Goal: Task Accomplishment & Management: Use online tool/utility

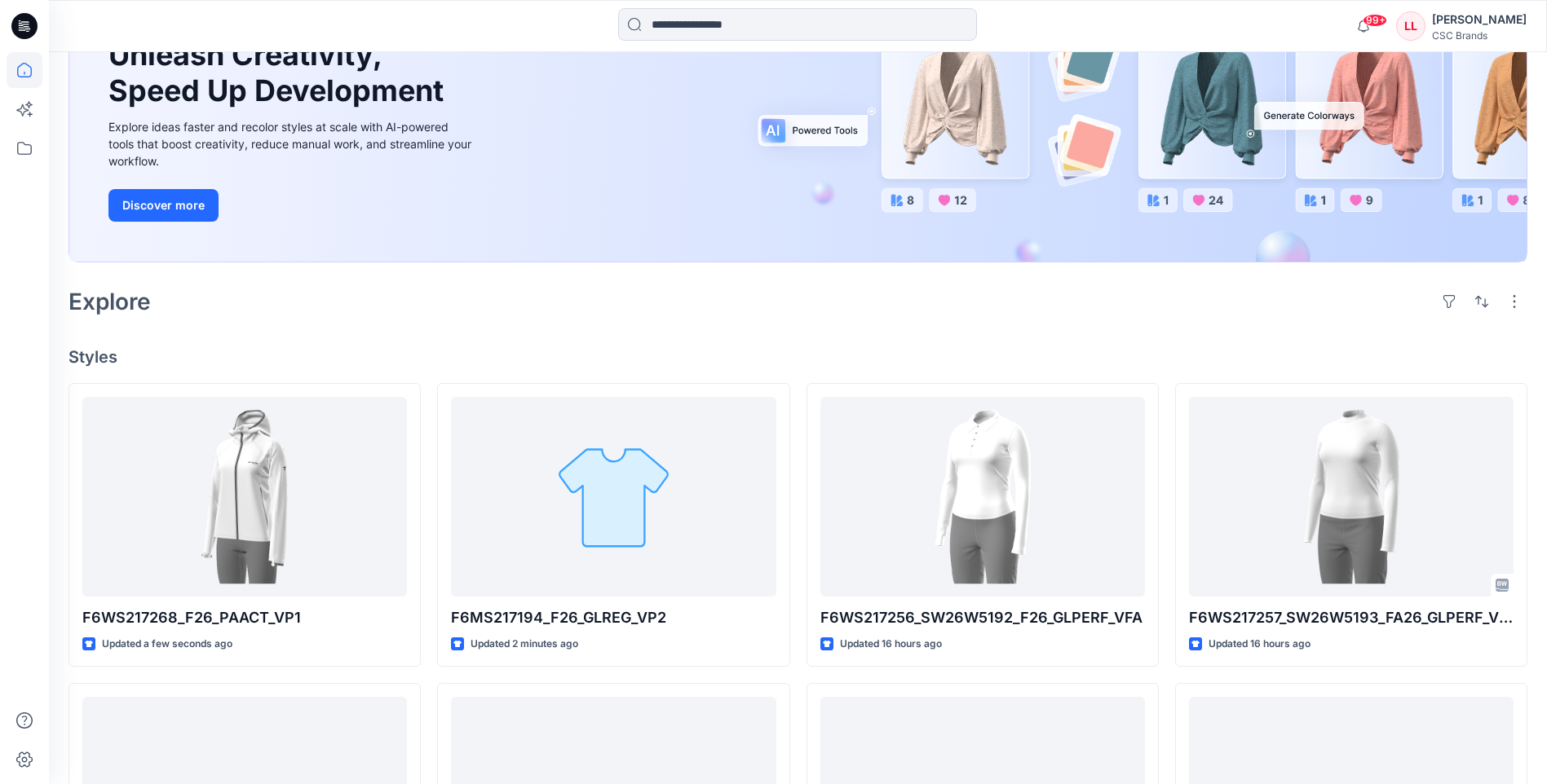
scroll to position [408, 0]
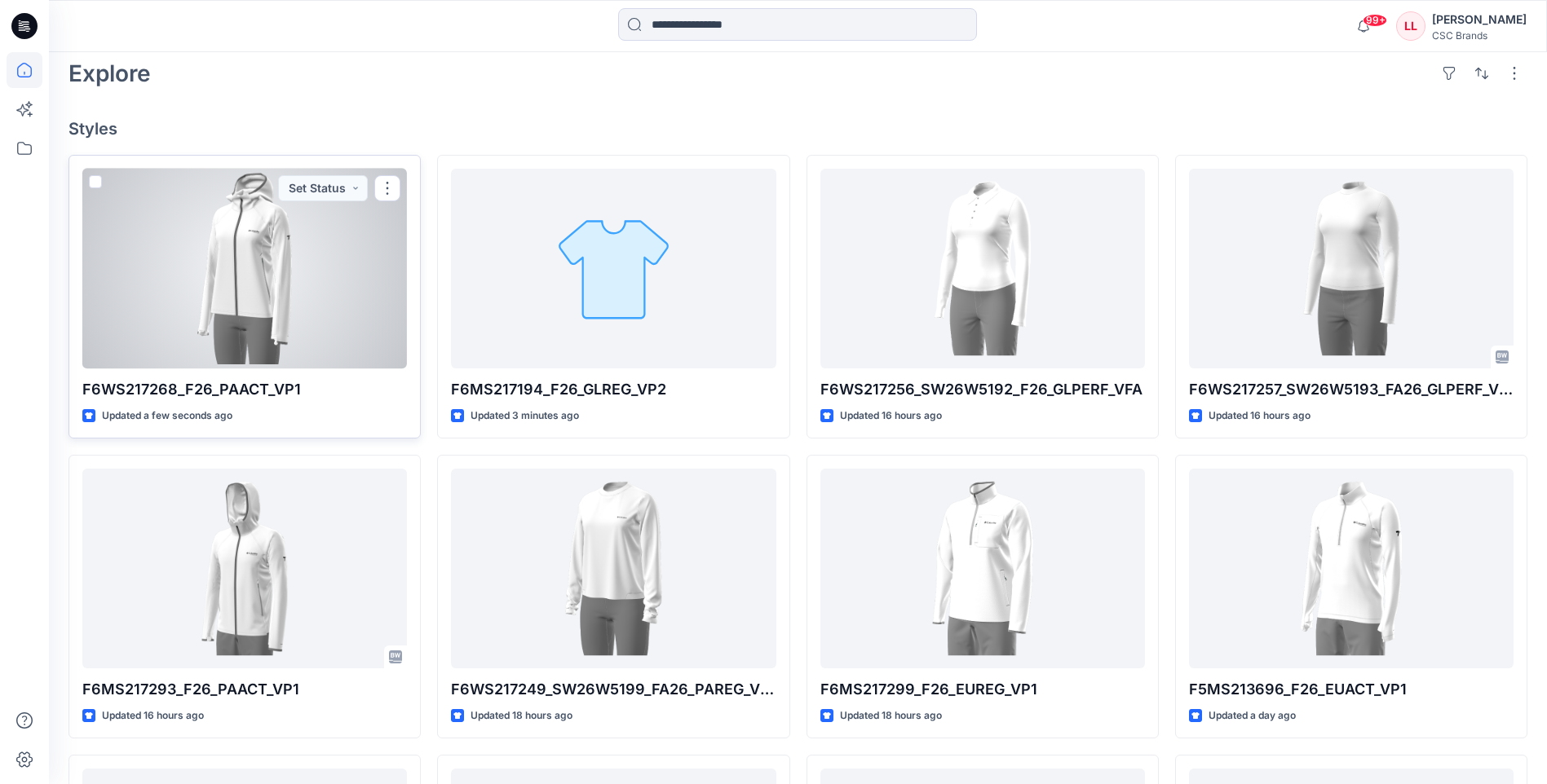
click at [291, 294] on div at bounding box center [244, 268] width 325 height 200
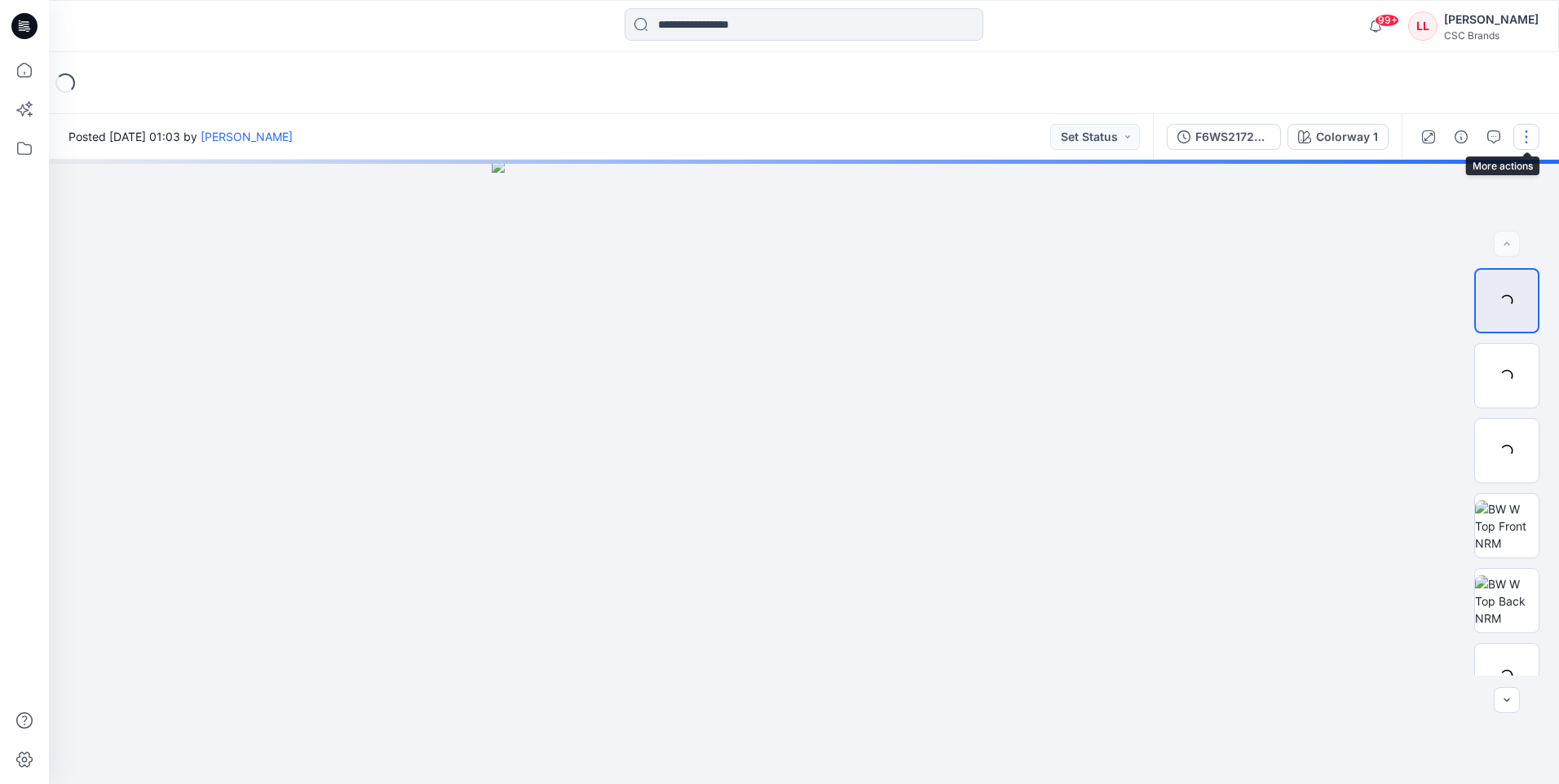
click at [1528, 135] on button "button" at bounding box center [1526, 137] width 26 height 26
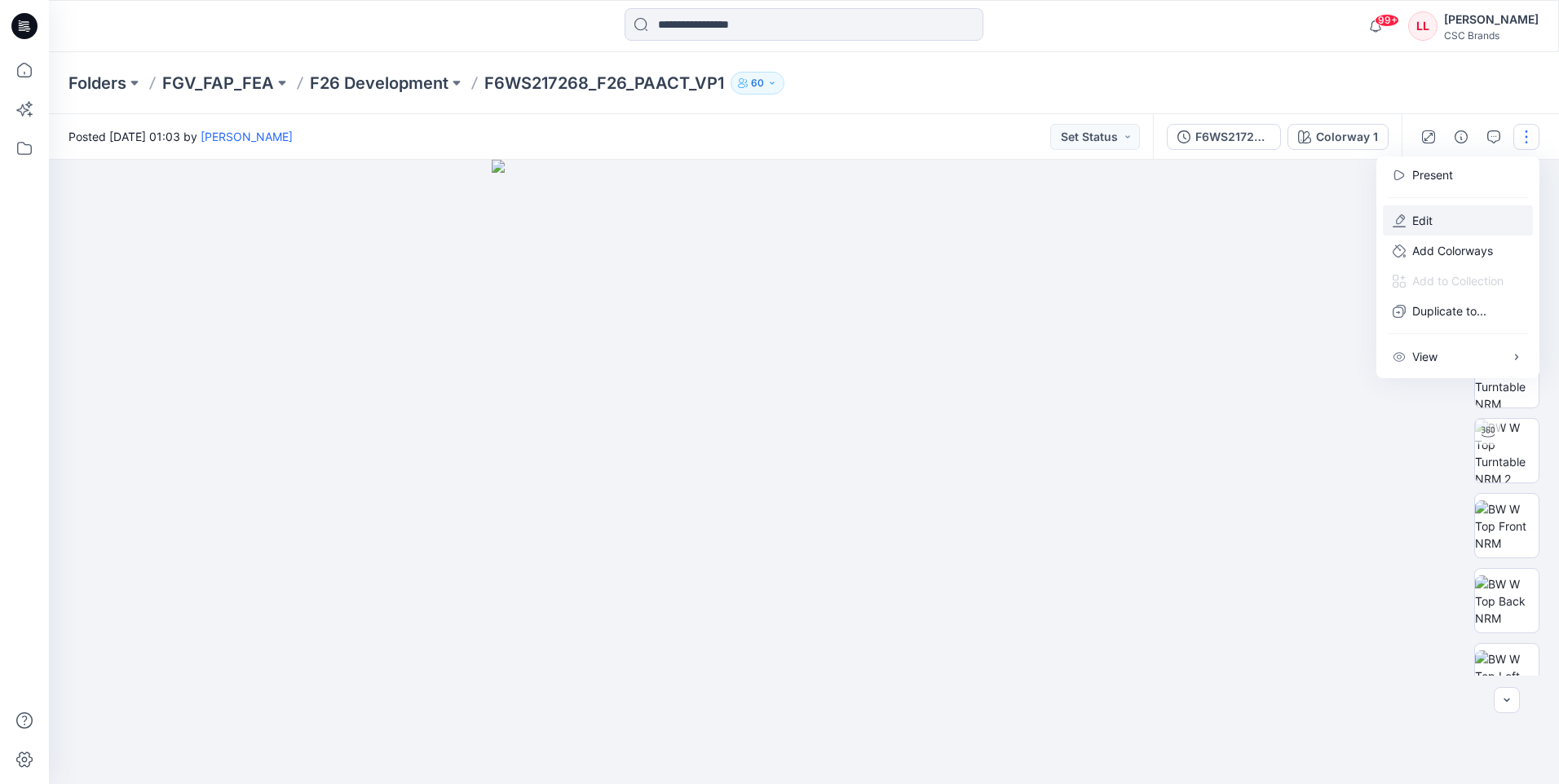
click at [1454, 212] on button "Edit" at bounding box center [1458, 221] width 150 height 30
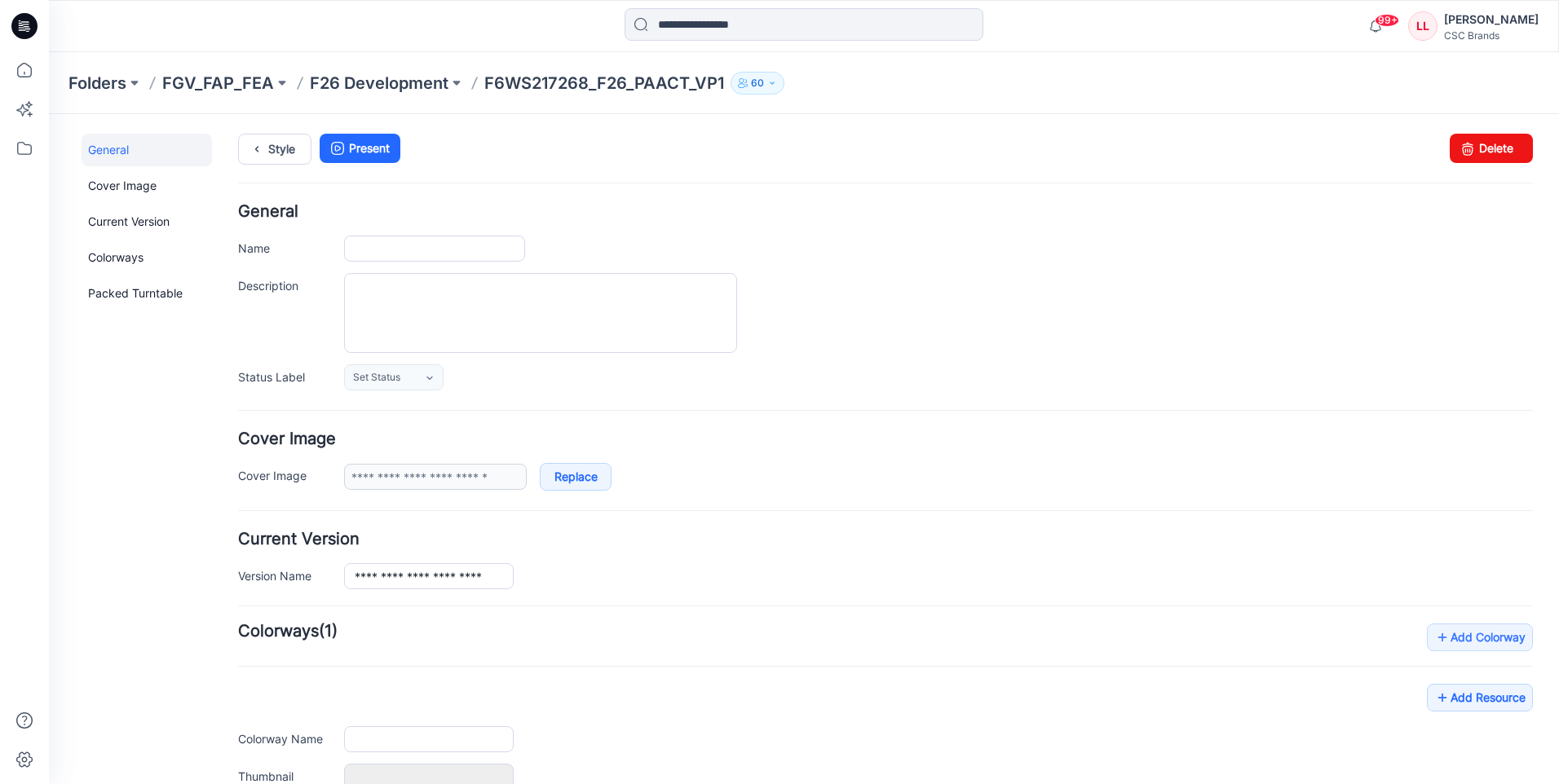
type input "**********"
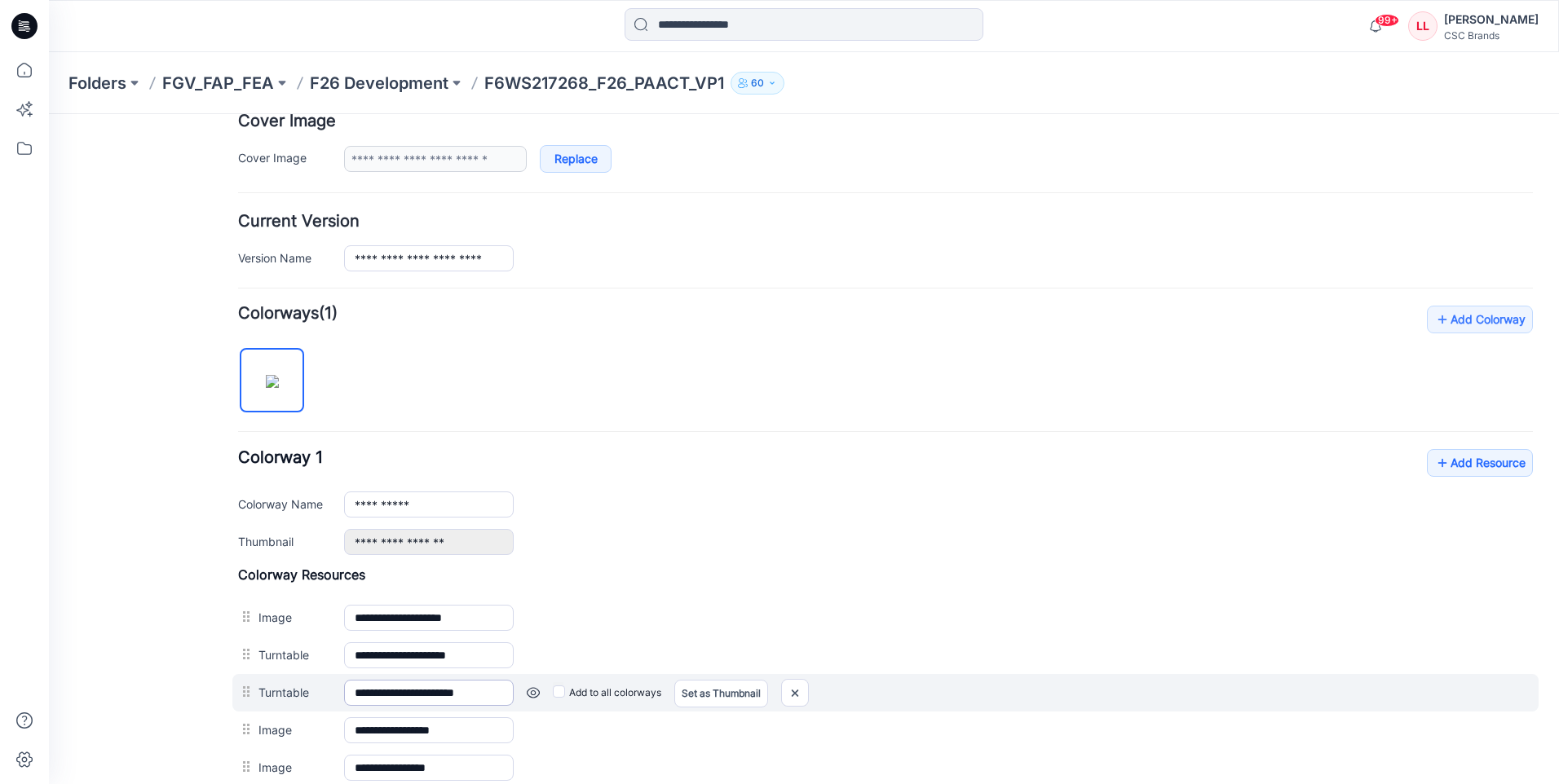
scroll to position [620, 0]
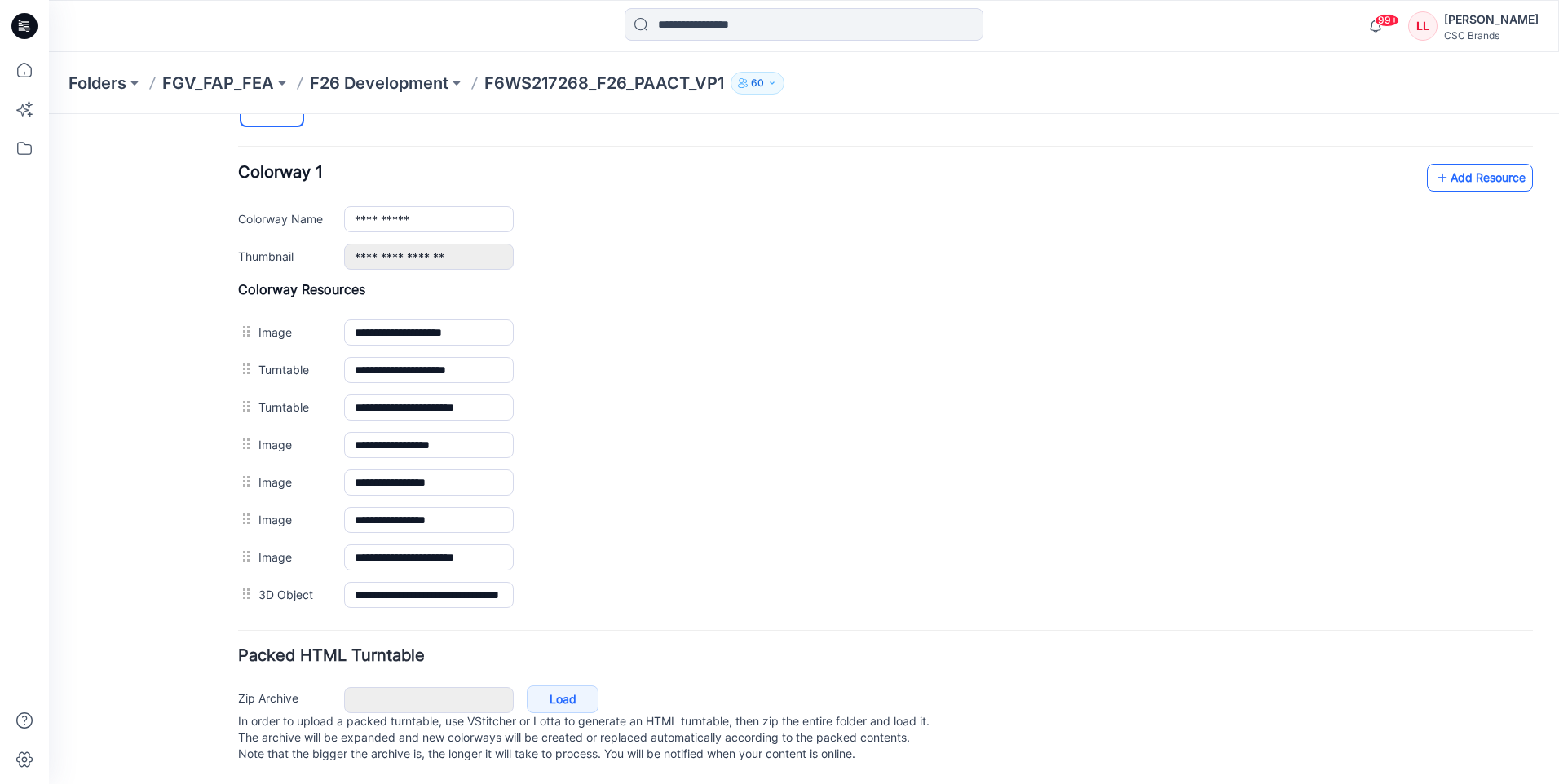
click at [1437, 164] on icon at bounding box center [1442, 177] width 16 height 26
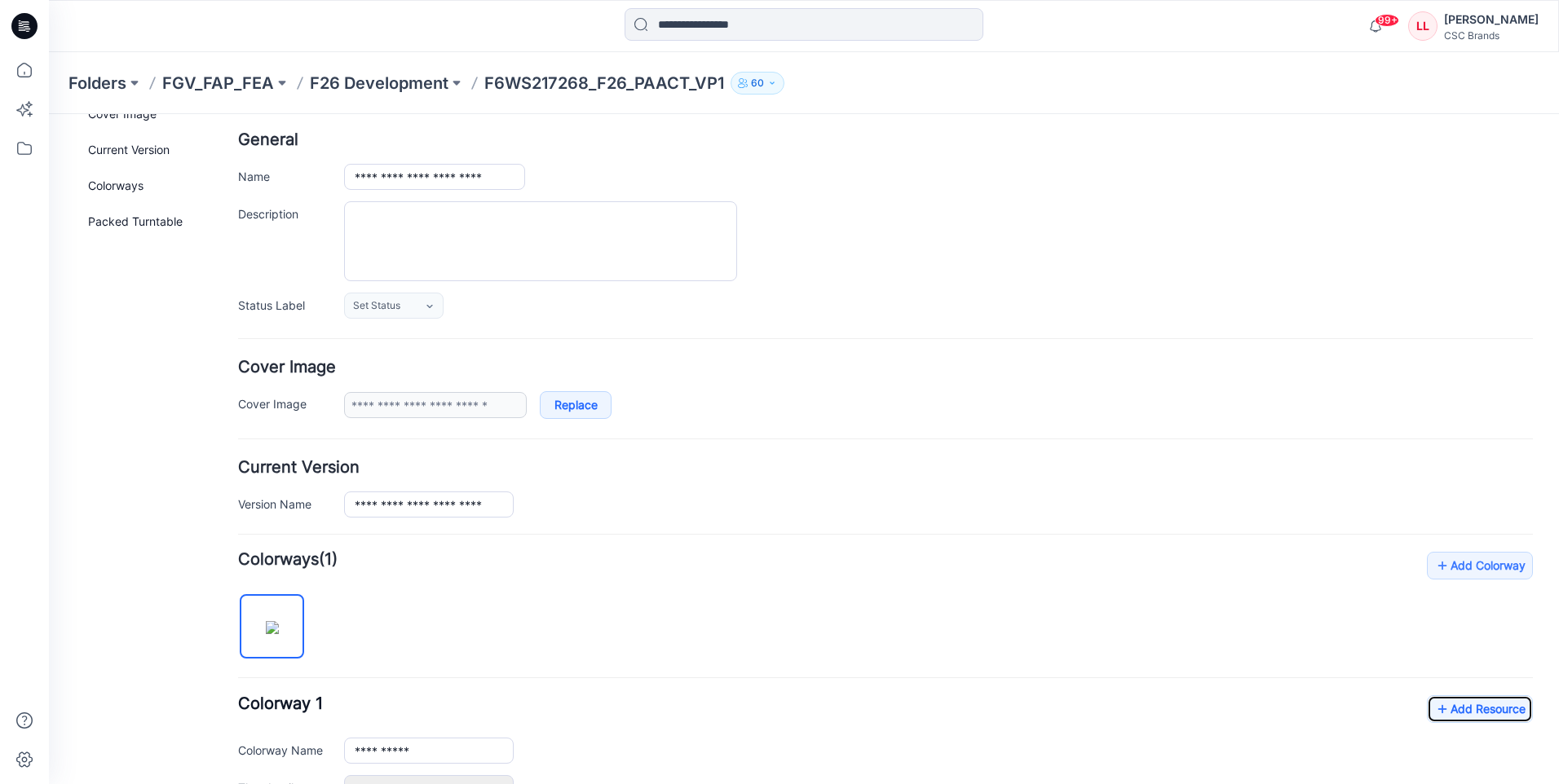
scroll to position [0, 0]
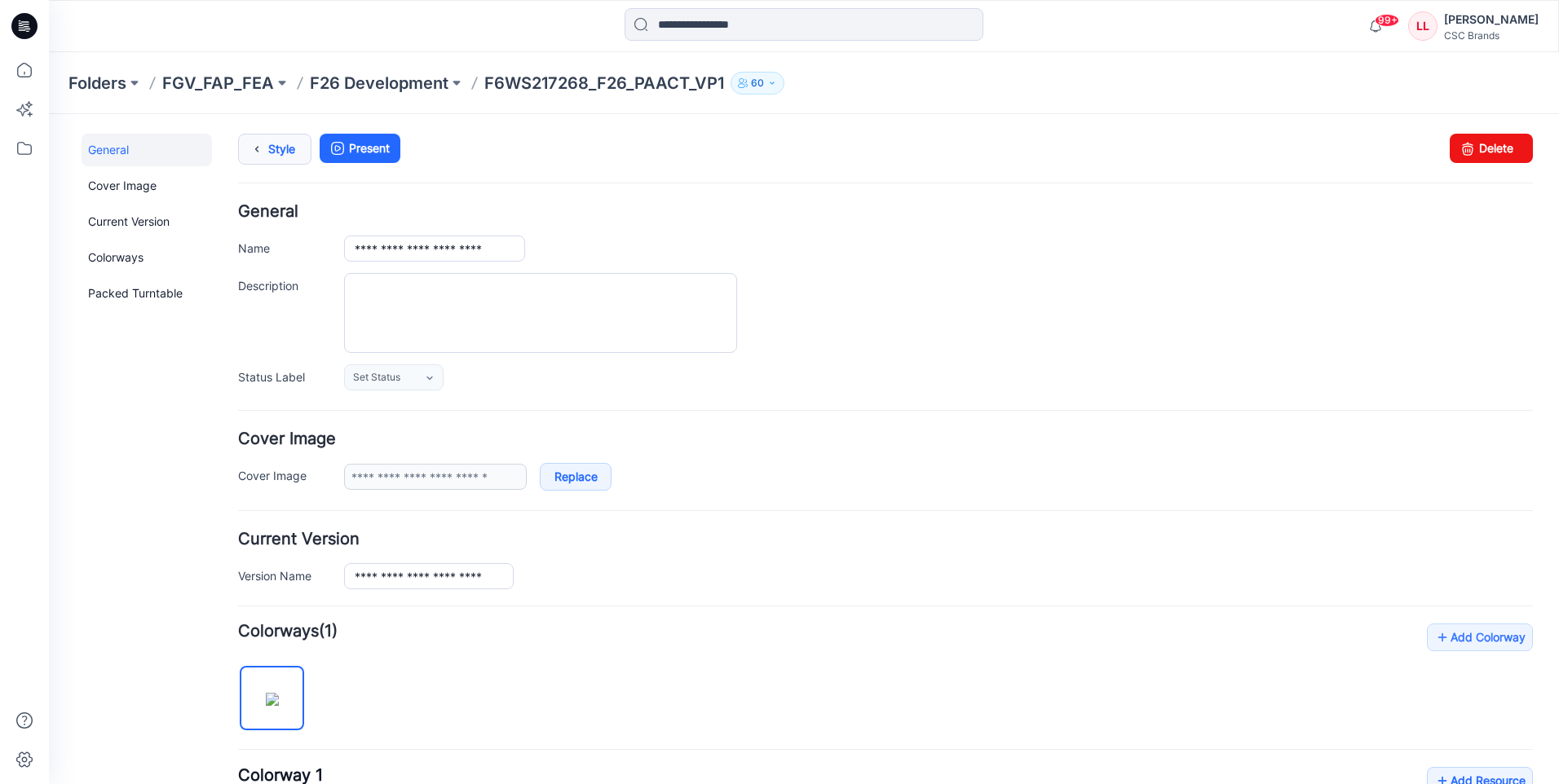
click at [273, 147] on link "Style" at bounding box center [274, 149] width 73 height 31
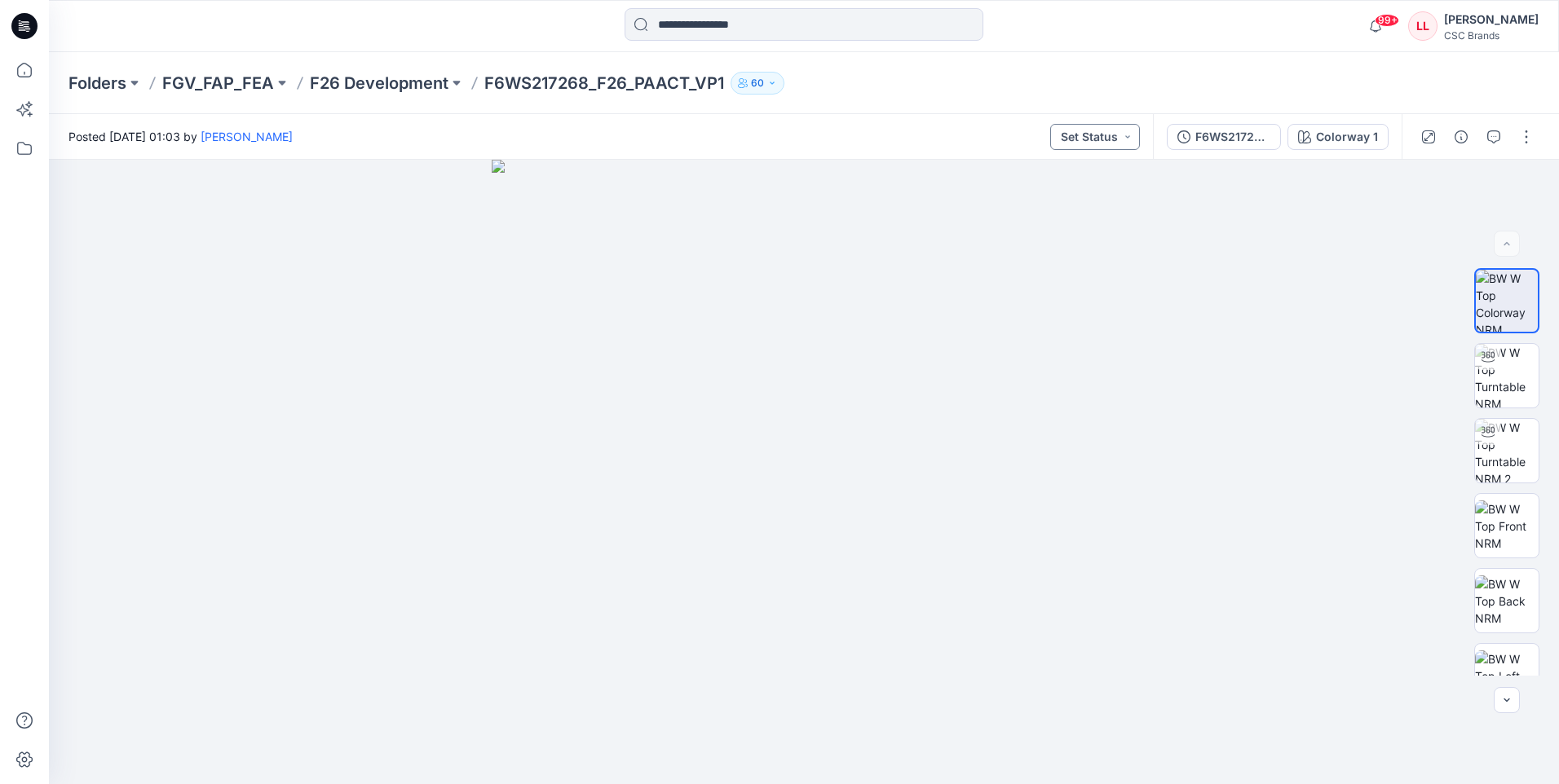
click at [1091, 129] on button "Set Status" at bounding box center [1095, 137] width 89 height 26
click at [1055, 221] on p "Virtual Proto 1" at bounding box center [1066, 212] width 74 height 21
